Goal: Task Accomplishment & Management: Manage account settings

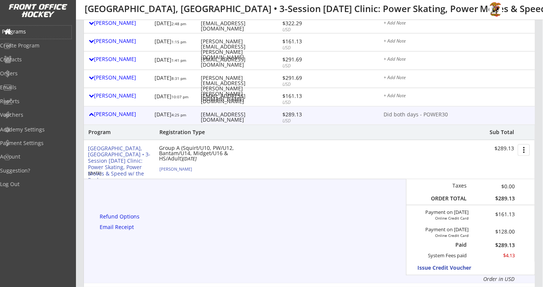
click at [26, 33] on div "Programs" at bounding box center [36, 31] width 68 height 5
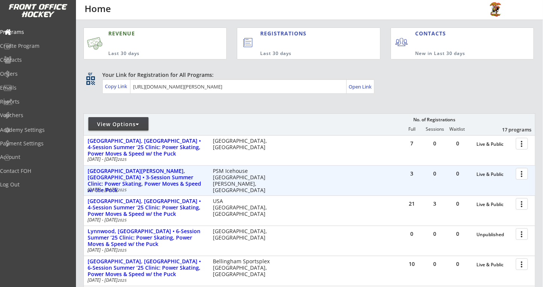
click at [521, 175] on div at bounding box center [523, 173] width 13 height 13
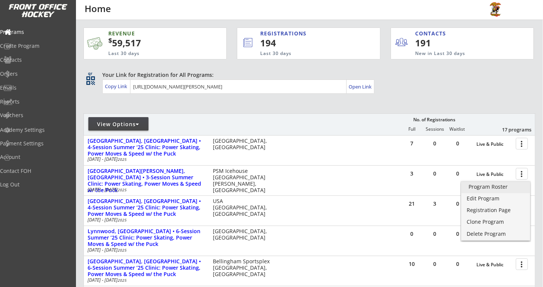
click at [496, 189] on div "Program Roster" at bounding box center [496, 186] width 54 height 5
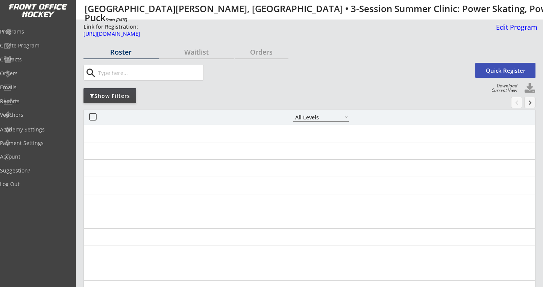
select select ""All Levels""
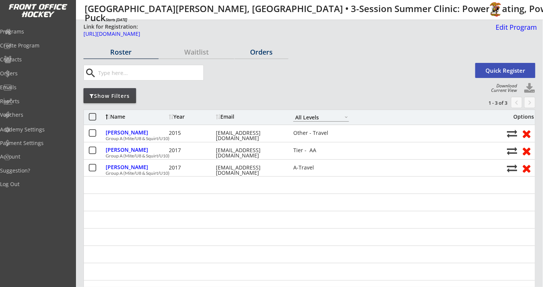
click at [262, 53] on div "Orders" at bounding box center [262, 52] width 54 height 7
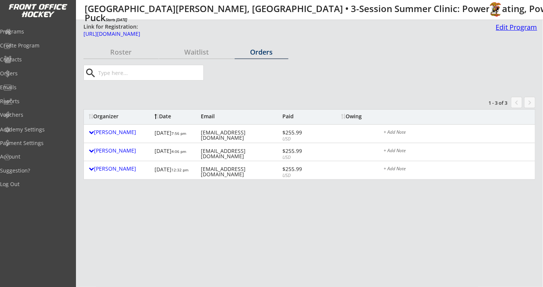
click at [508, 30] on div "Edit Program" at bounding box center [515, 27] width 44 height 7
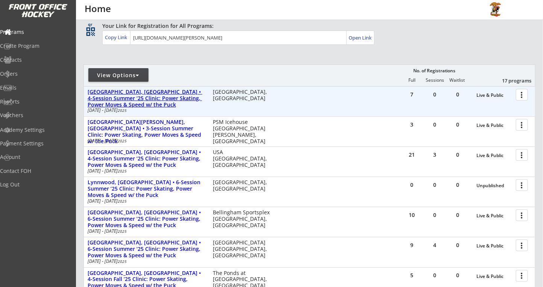
scroll to position [100, 0]
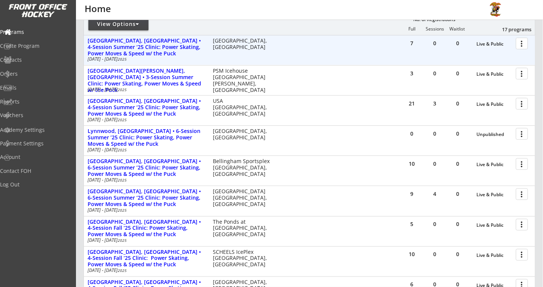
click at [519, 40] on div at bounding box center [523, 43] width 13 height 13
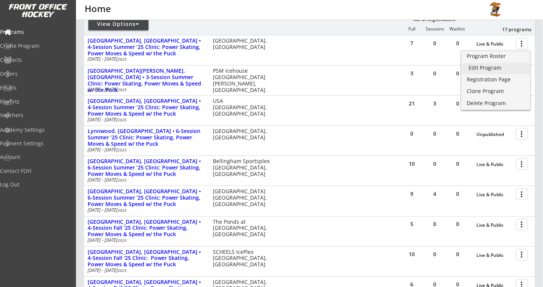
click at [494, 65] on div "Edit Program" at bounding box center [496, 67] width 54 height 5
